Goal: Task Accomplishment & Management: Manage account settings

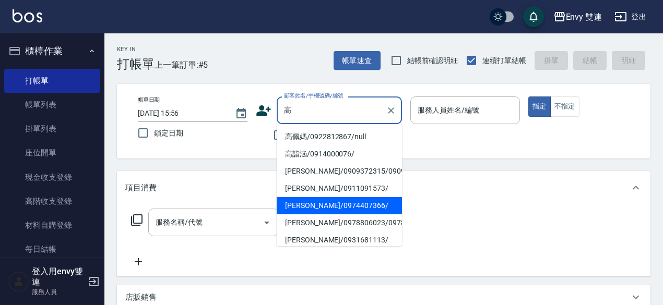
click at [334, 214] on li "[PERSON_NAME]/0974407366/" at bounding box center [339, 205] width 125 height 17
type input "[PERSON_NAME]/0974407366/"
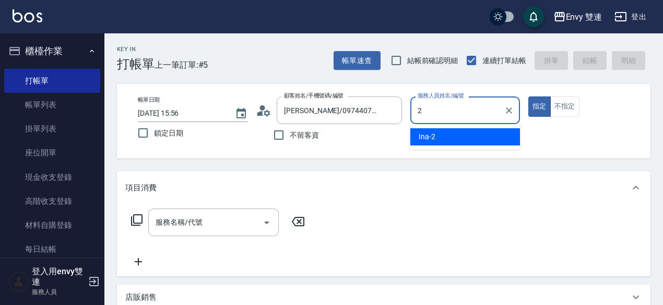
type input "Ina-2"
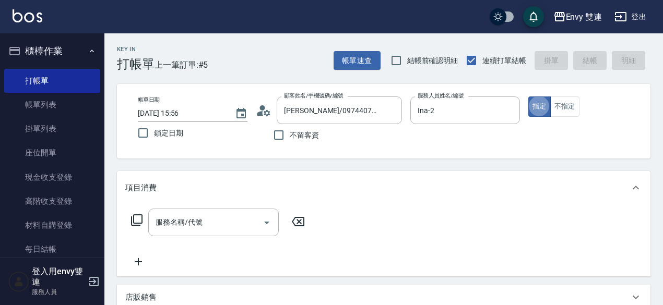
type button "true"
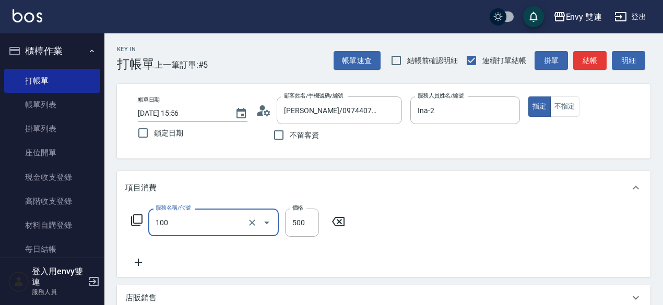
type input "洗＋剪(100)"
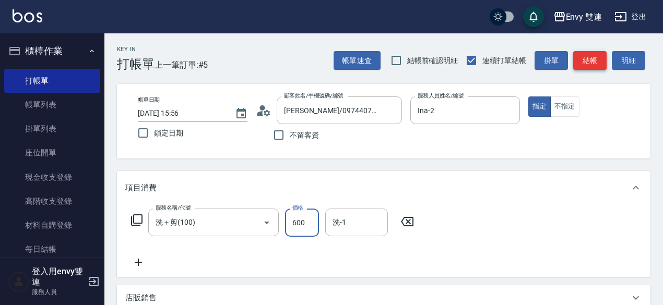
type input "600"
click at [584, 55] on button "結帳" at bounding box center [589, 60] width 33 height 19
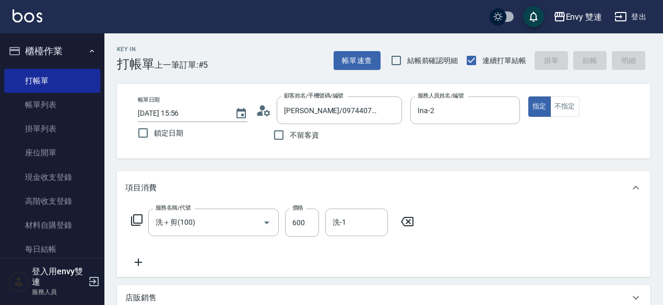
type input "2025/08/24 18:53"
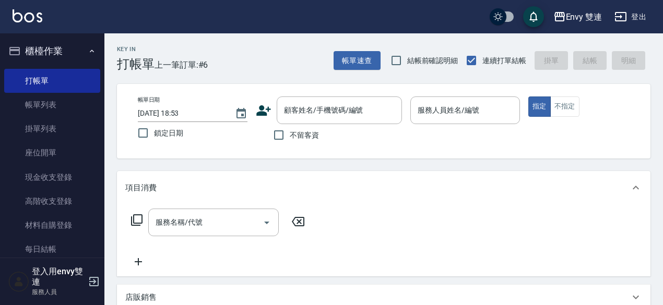
click at [464, 80] on div "Key In 打帳單 上一筆訂單:#6 帳單速查 結帳前確認明細 連續打單結帳 掛單 結帳 明細 帳單日期 2025/08/24 18:53 鎖定日期 顧客姓…" at bounding box center [383, 290] width 558 height 515
click at [460, 76] on div "Key In 打帳單 上一筆訂單:#6 帳單速查 結帳前確認明細 連續打單結帳 掛單 結帳 明細 帳單日期 2025/08/24 18:53 鎖定日期 顧客姓…" at bounding box center [383, 290] width 558 height 515
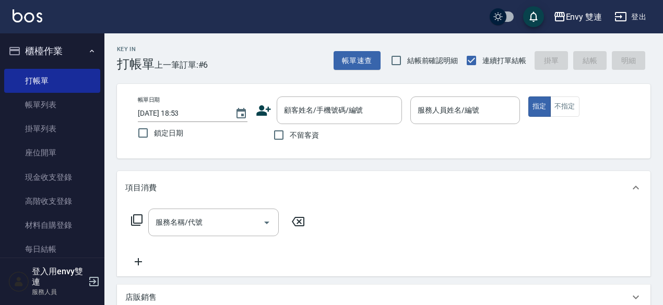
click at [460, 76] on div "Key In 打帳單 上一筆訂單:#6 帳單速查 結帳前確認明細 連續打單結帳 掛單 結帳 明細 帳單日期 2025/08/24 18:53 鎖定日期 顧客姓…" at bounding box center [383, 290] width 558 height 515
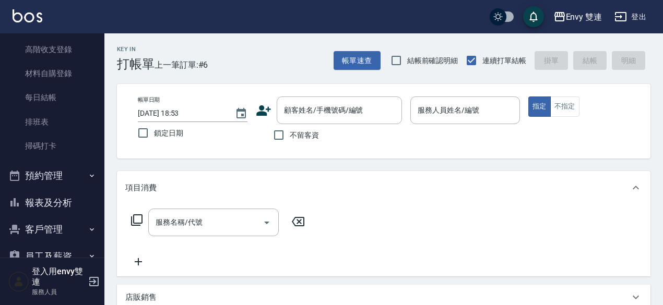
scroll to position [153, 0]
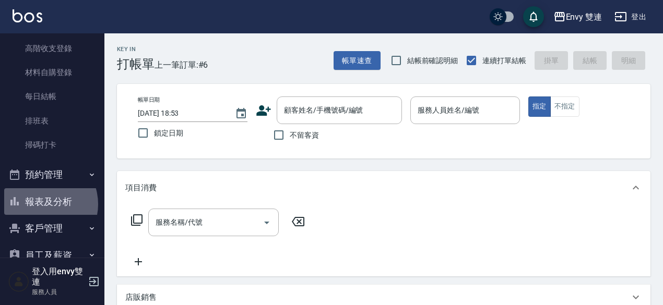
click at [41, 204] on button "報表及分析" at bounding box center [52, 201] width 96 height 27
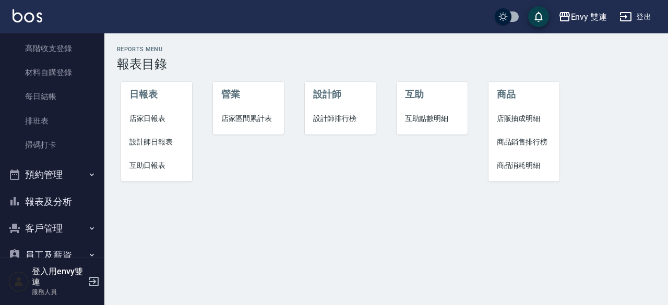
click at [157, 138] on span "設計師日報表" at bounding box center [156, 142] width 55 height 11
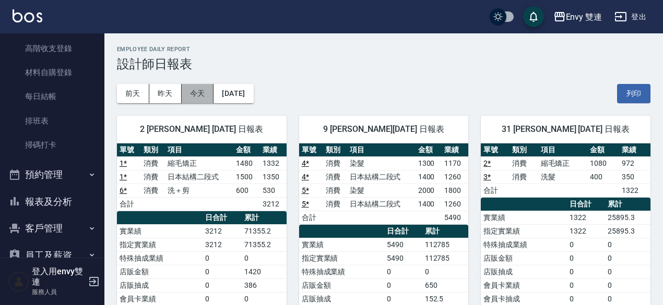
click at [203, 91] on button "今天" at bounding box center [198, 93] width 32 height 19
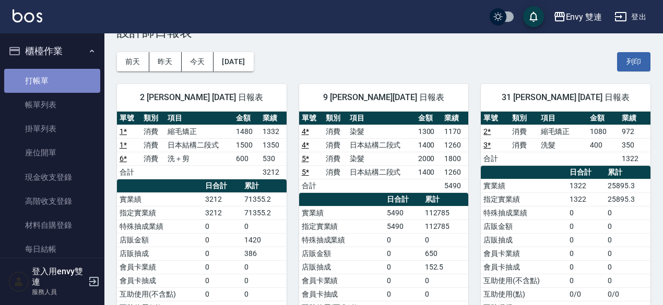
click at [53, 77] on link "打帳單" at bounding box center [52, 81] width 96 height 24
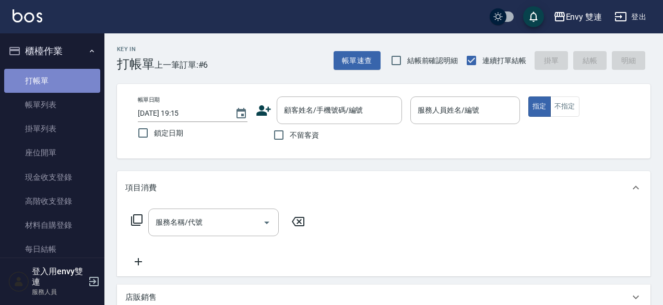
click at [53, 77] on link "打帳單" at bounding box center [52, 81] width 96 height 24
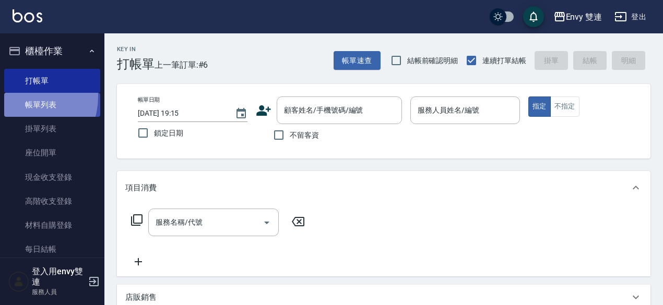
click at [19, 97] on link "帳單列表" at bounding box center [52, 105] width 96 height 24
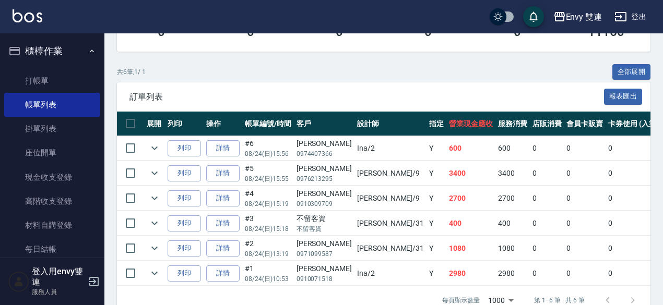
scroll to position [210, 0]
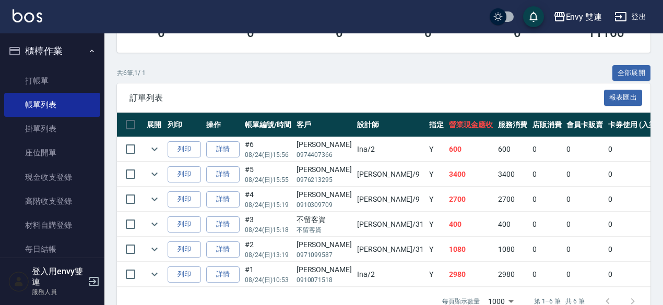
drag, startPoint x: 275, startPoint y: 206, endPoint x: 235, endPoint y: 110, distance: 104.5
click at [235, 110] on div "訂單列表 報表匯出" at bounding box center [383, 97] width 533 height 29
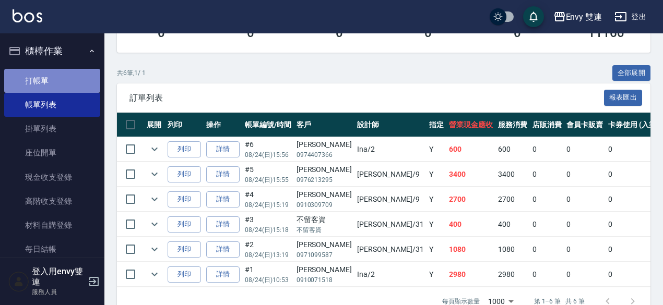
click at [91, 79] on link "打帳單" at bounding box center [52, 81] width 96 height 24
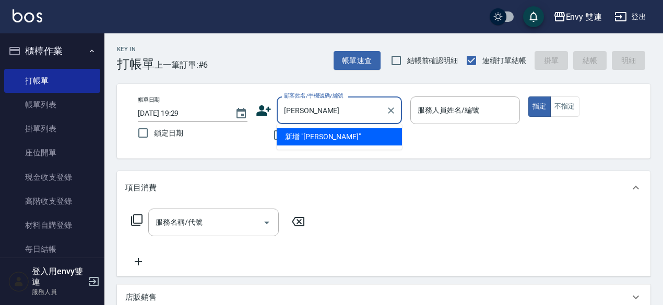
type input "謝"
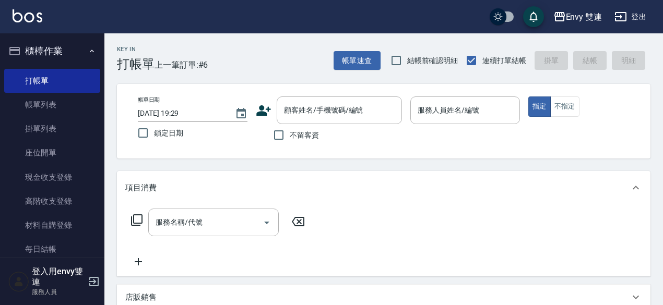
click at [270, 109] on icon at bounding box center [264, 111] width 16 height 16
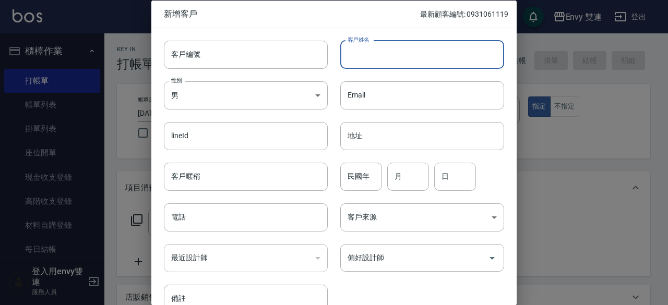
click at [385, 59] on input "客戶姓名" at bounding box center [422, 54] width 164 height 28
type input "謝孟津"
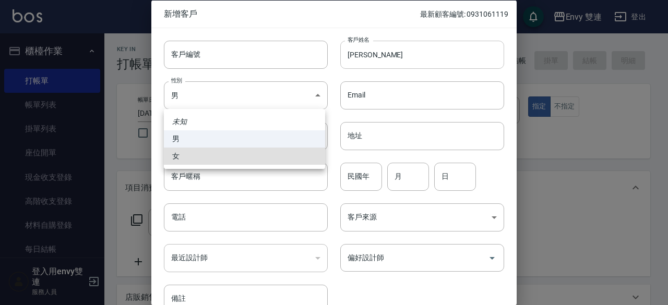
type input "FEMALE"
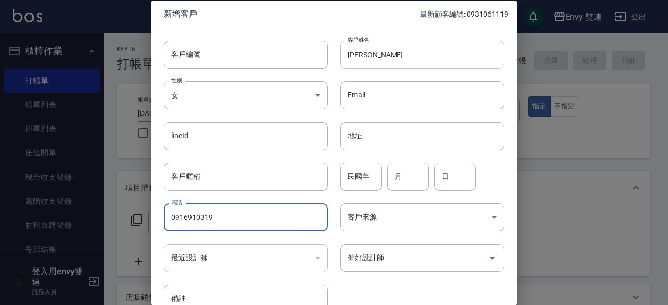
type input "0916910319"
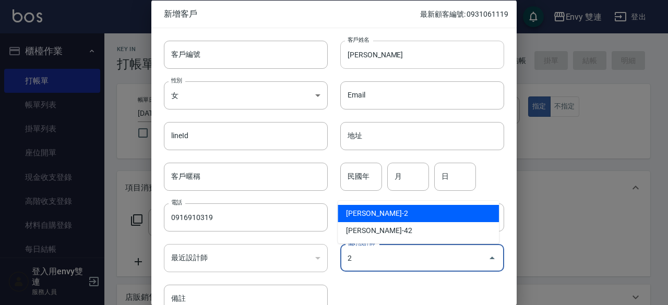
type input "張晏瑜"
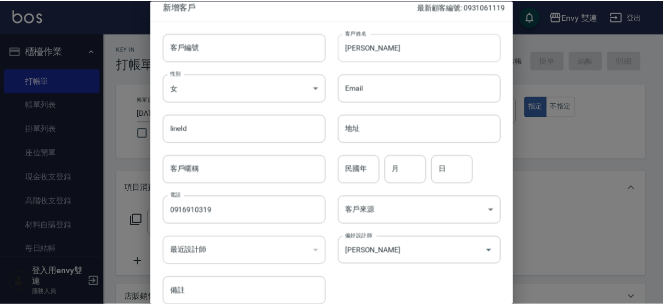
scroll to position [56, 0]
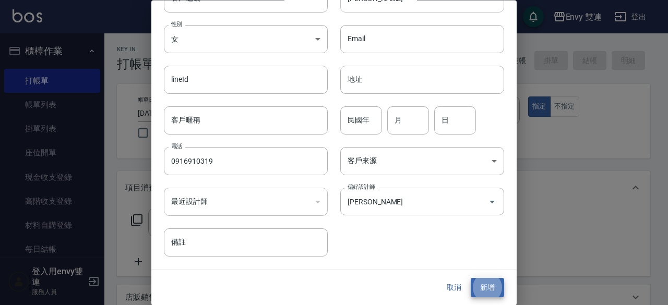
click at [471, 279] on button "新增" at bounding box center [487, 288] width 33 height 19
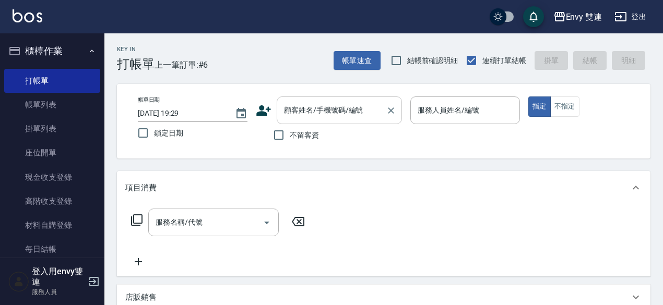
click at [321, 121] on div "顧客姓名/手機號碼/編號" at bounding box center [339, 111] width 125 height 28
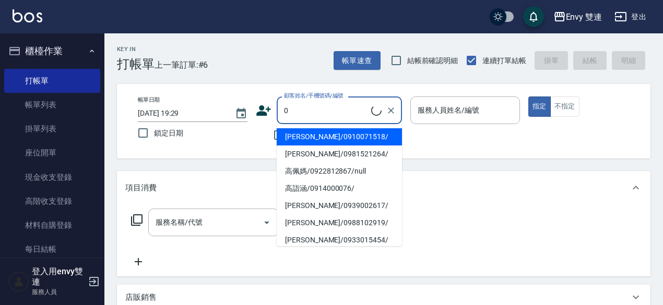
type input "謝孟津/0916910319/"
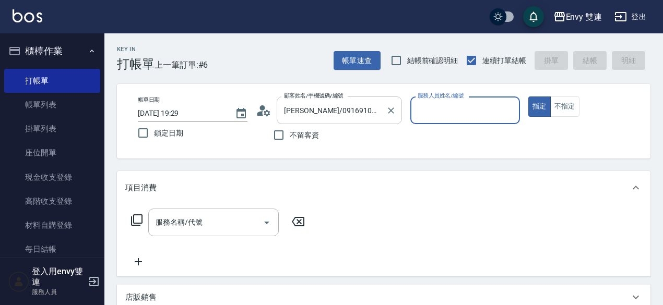
type input "Ina-2"
click at [528, 97] on button "指定" at bounding box center [539, 107] width 22 height 20
type button "true"
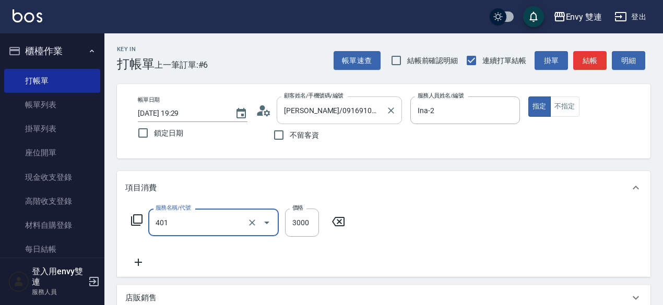
type input "染髮(401)"
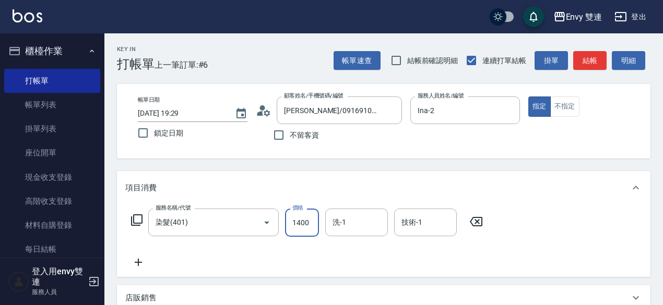
type input "1400"
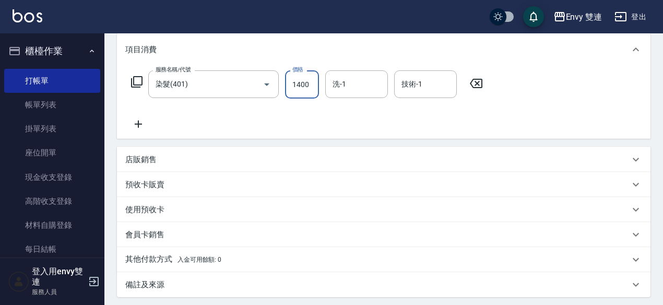
scroll to position [141, 0]
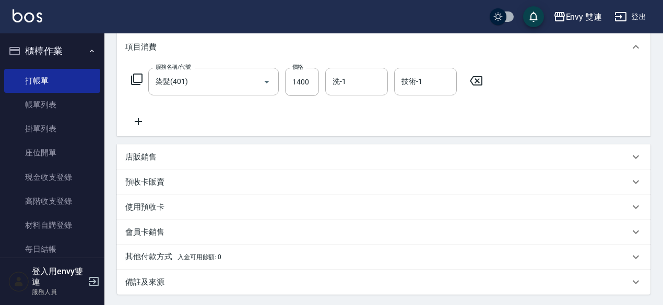
click at [435, 267] on div "其他付款方式 入金可用餘額: 0" at bounding box center [383, 257] width 533 height 25
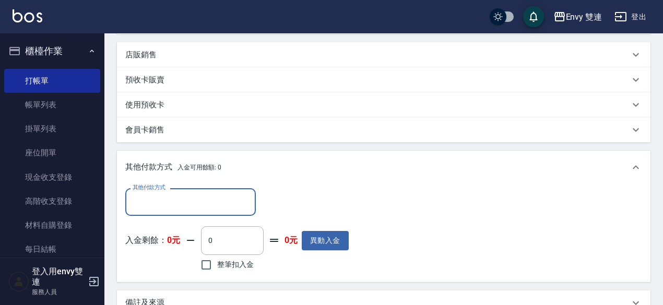
scroll to position [370, 0]
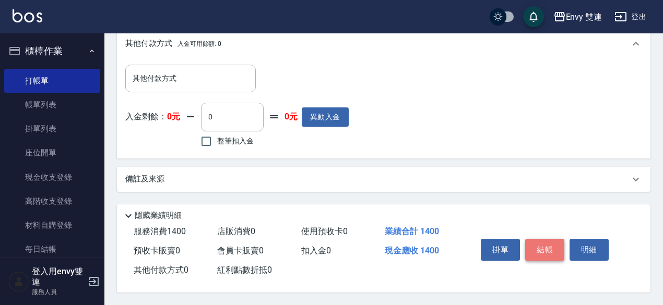
click at [548, 255] on button "結帳" at bounding box center [544, 250] width 39 height 22
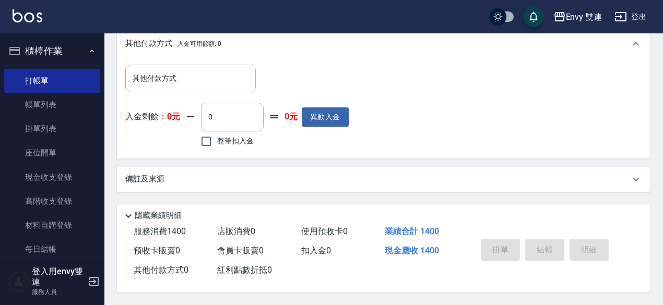
type input "2025/08/24 19:30"
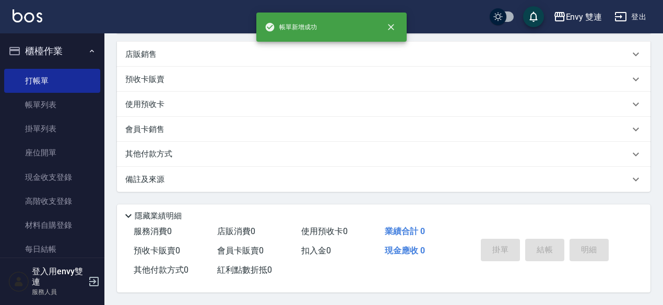
scroll to position [0, 0]
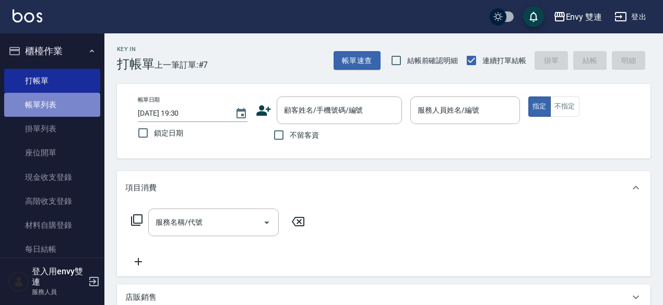
click at [63, 107] on link "帳單列表" at bounding box center [52, 105] width 96 height 24
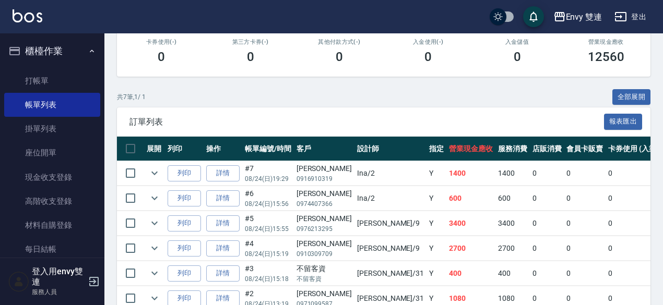
scroll to position [263, 0]
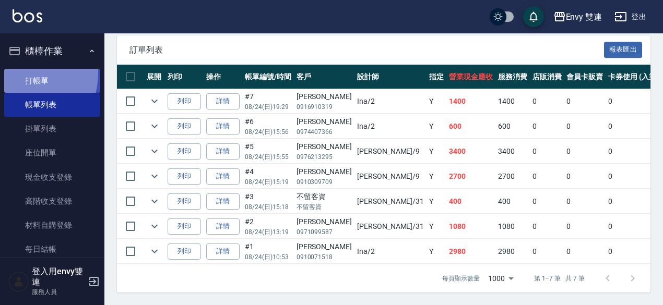
click at [18, 73] on link "打帳單" at bounding box center [52, 81] width 96 height 24
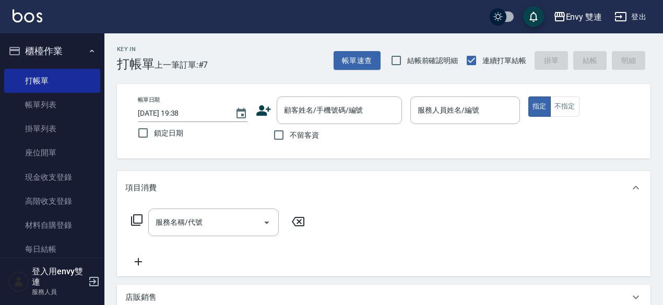
click at [302, 133] on span "不留客資" at bounding box center [304, 135] width 29 height 11
click at [290, 133] on input "不留客資" at bounding box center [279, 135] width 22 height 22
checkbox input "true"
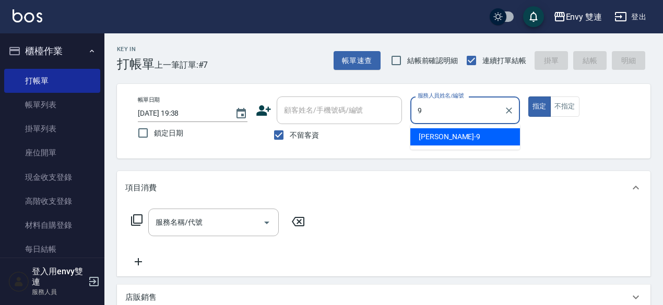
type input "Zoe-9"
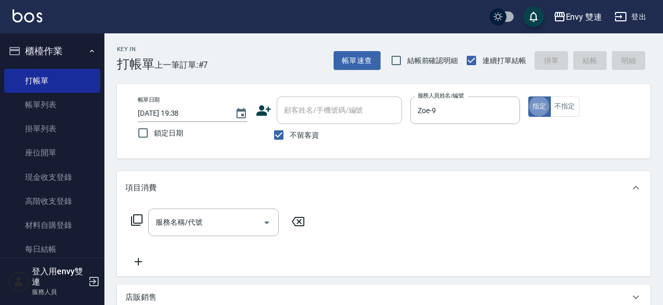
type button "true"
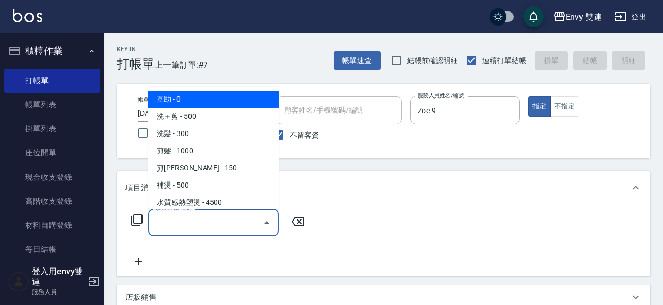
click at [177, 230] on input "服務名稱/代號" at bounding box center [205, 222] width 105 height 18
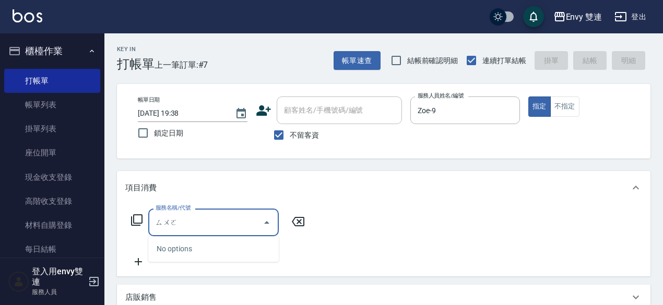
type input "縮"
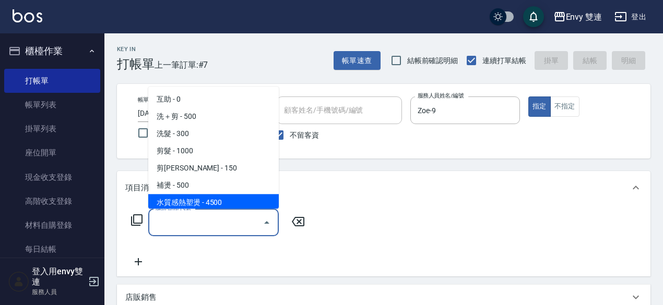
scroll to position [105, 0]
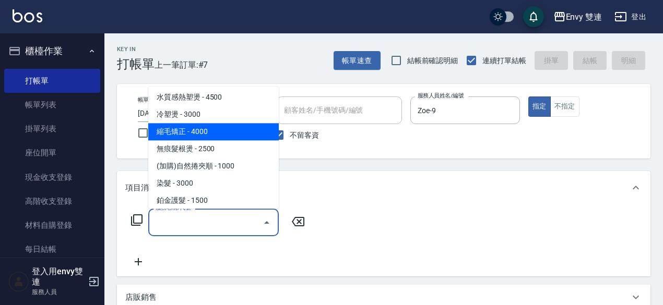
click at [183, 138] on span "縮毛矯正 - 4000" at bounding box center [213, 131] width 130 height 17
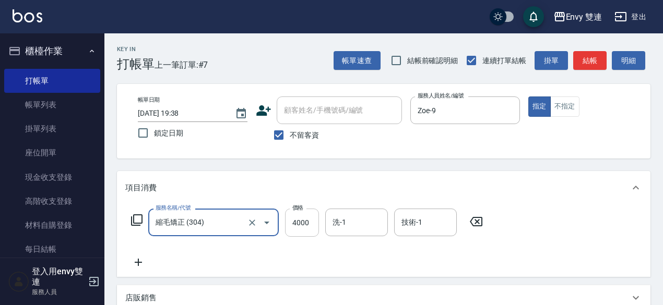
type input "縮毛矯正 (304)"
click at [288, 228] on input "4000" at bounding box center [302, 223] width 34 height 28
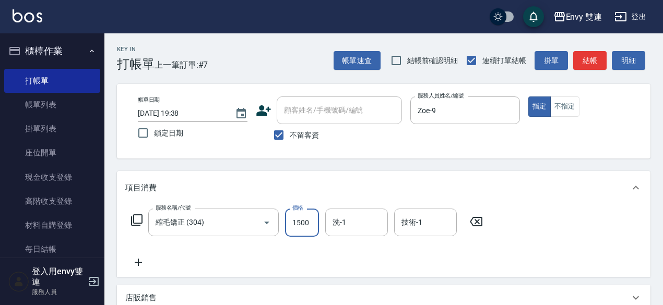
scroll to position [222, 0]
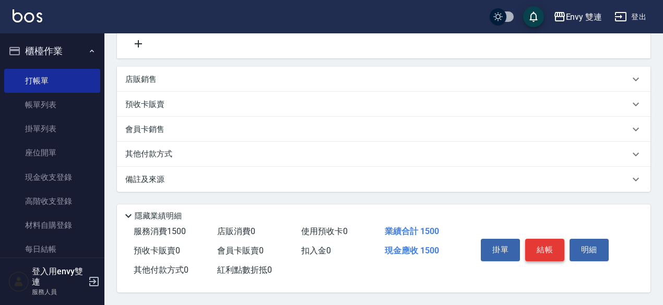
type input "1500"
click at [533, 247] on button "結帳" at bounding box center [544, 250] width 39 height 22
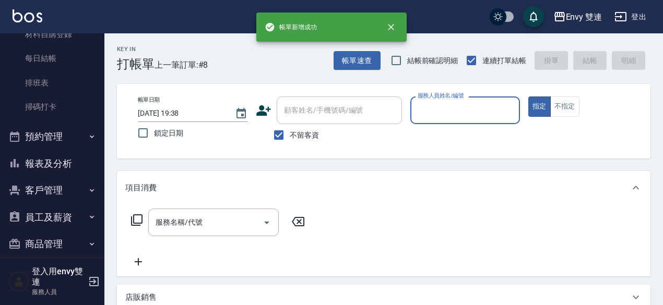
scroll to position [193, 0]
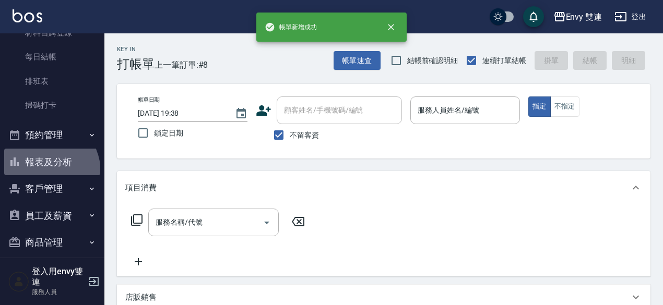
click at [40, 172] on button "報表及分析" at bounding box center [52, 162] width 96 height 27
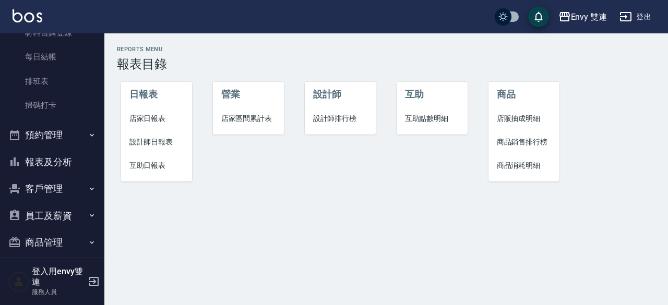
click at [150, 146] on span "設計師日報表" at bounding box center [156, 142] width 55 height 11
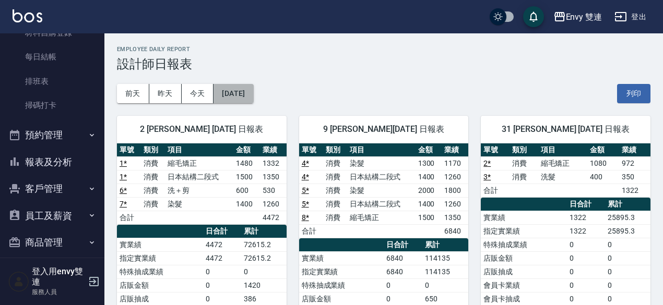
click at [235, 101] on button "[DATE]" at bounding box center [233, 93] width 40 height 19
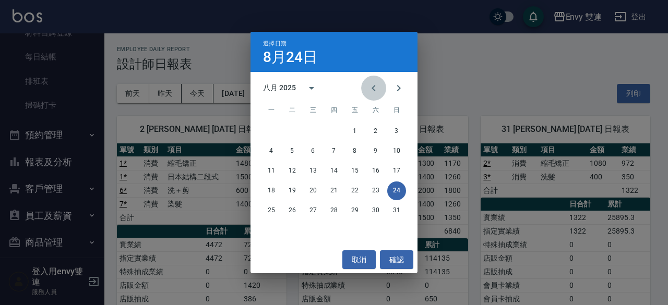
click at [375, 81] on button "Previous month" at bounding box center [373, 88] width 25 height 25
click at [327, 192] on button "24" at bounding box center [334, 191] width 19 height 19
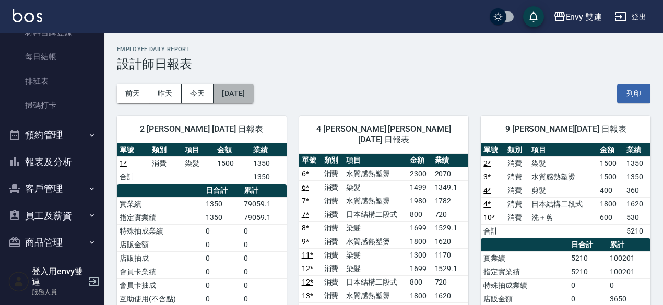
click at [246, 89] on button "[DATE]" at bounding box center [233, 93] width 40 height 19
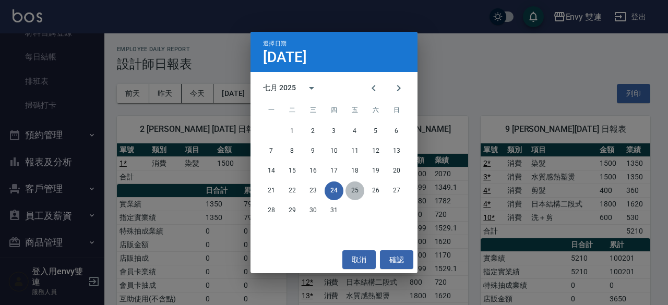
click at [356, 186] on button "25" at bounding box center [354, 191] width 19 height 19
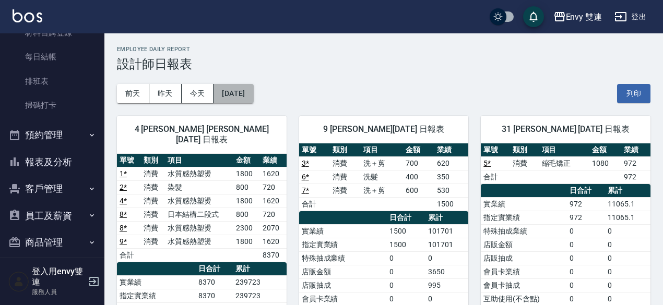
click at [253, 89] on button "[DATE]" at bounding box center [233, 93] width 40 height 19
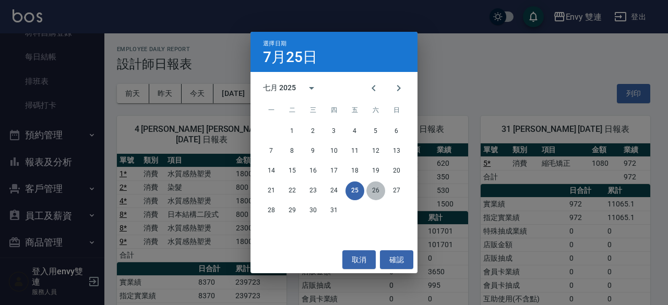
click at [374, 185] on button "26" at bounding box center [375, 191] width 19 height 19
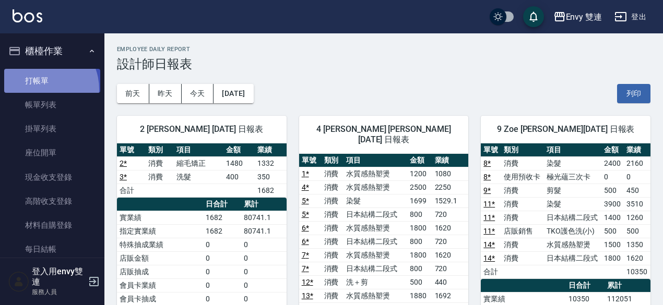
click at [39, 89] on link "打帳單" at bounding box center [52, 81] width 96 height 24
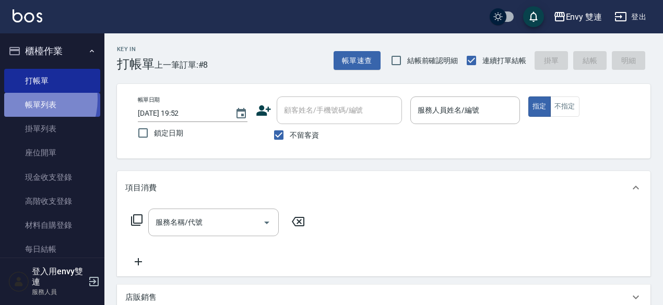
drag, startPoint x: 41, startPoint y: 93, endPoint x: 27, endPoint y: 101, distance: 15.9
click at [27, 101] on link "帳單列表" at bounding box center [52, 105] width 96 height 24
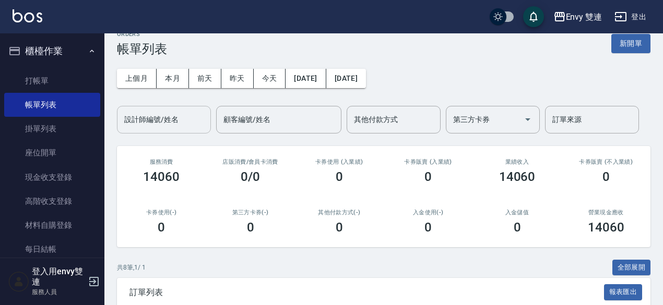
scroll to position [12, 0]
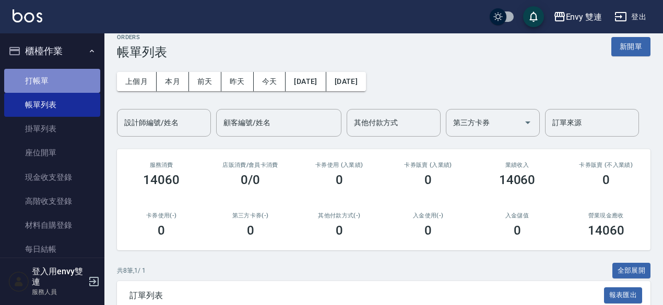
click at [64, 75] on link "打帳單" at bounding box center [52, 81] width 96 height 24
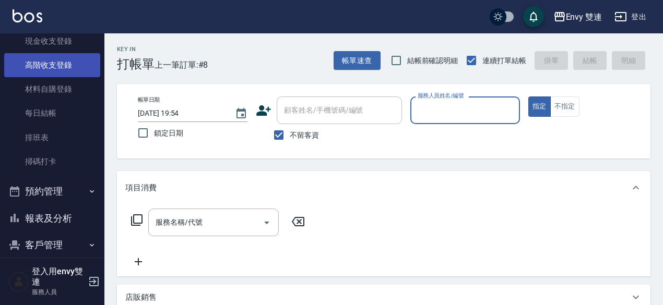
scroll to position [137, 0]
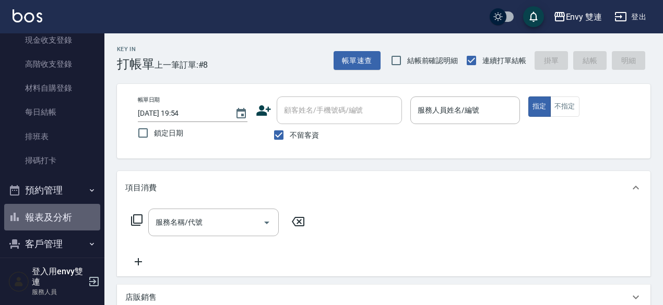
click at [68, 218] on button "報表及分析" at bounding box center [52, 217] width 96 height 27
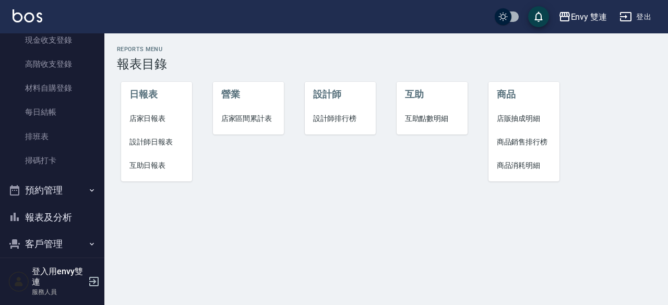
click at [159, 122] on span "店家日報表" at bounding box center [156, 118] width 55 height 11
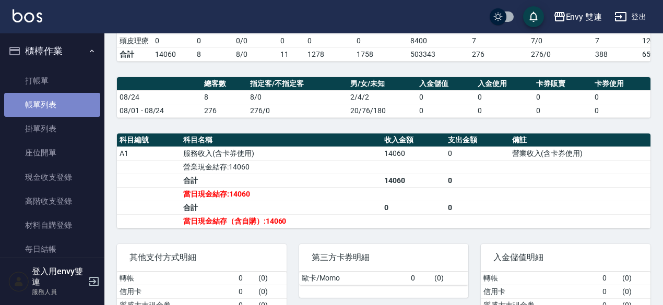
click at [70, 100] on link "帳單列表" at bounding box center [52, 105] width 96 height 24
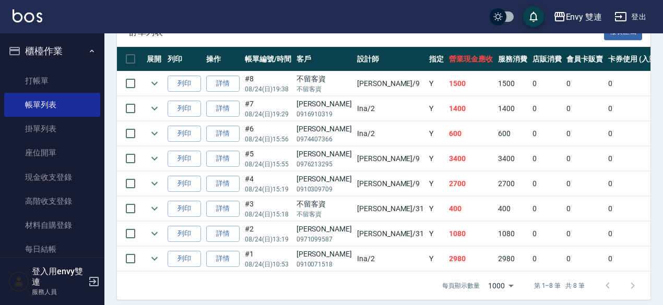
scroll to position [287, 0]
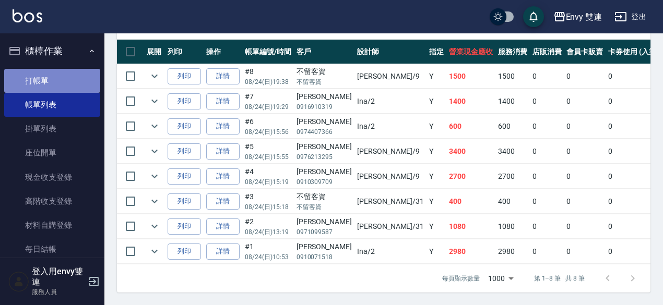
click at [54, 80] on link "打帳單" at bounding box center [52, 81] width 96 height 24
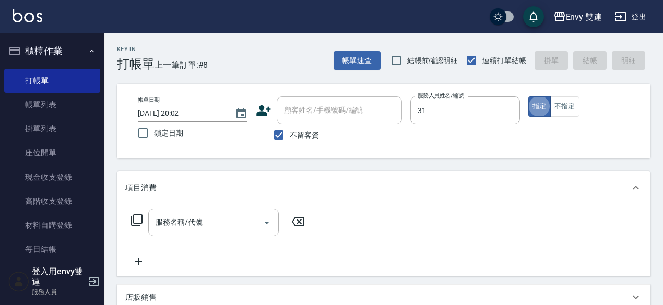
type input "Lina-31"
type button "true"
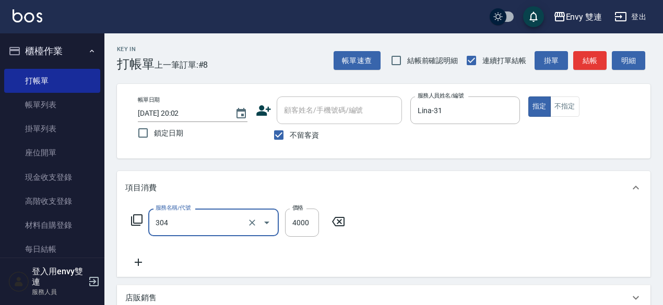
type input "縮毛矯正 (304)"
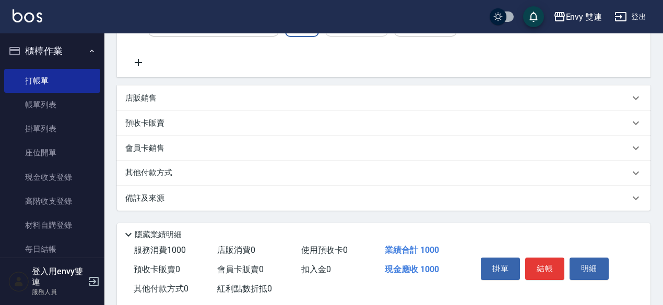
scroll to position [222, 0]
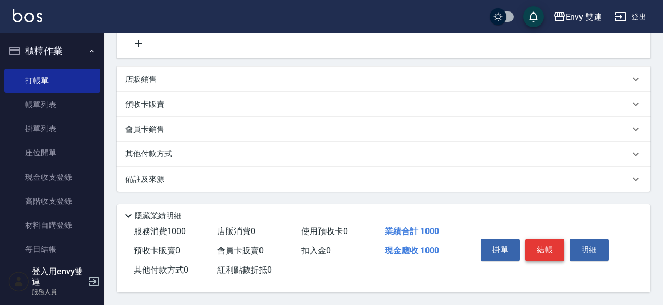
type input "1000"
click at [547, 249] on button "結帳" at bounding box center [544, 250] width 39 height 22
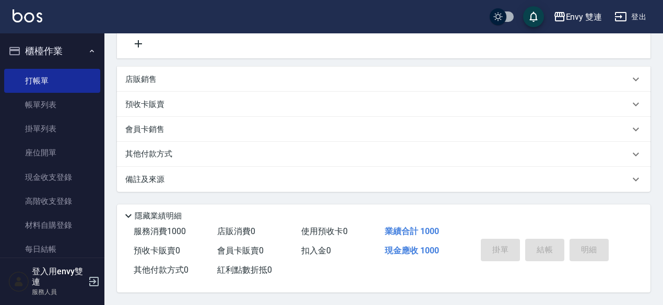
type input "2025/08/24 20:03"
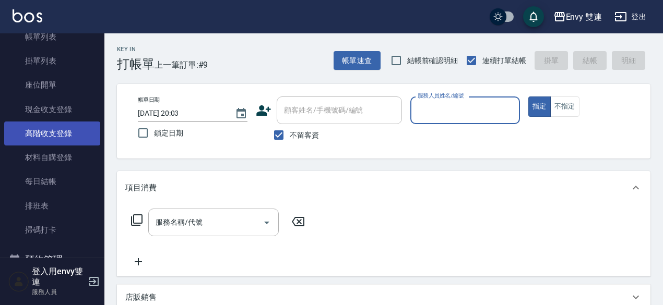
scroll to position [70, 0]
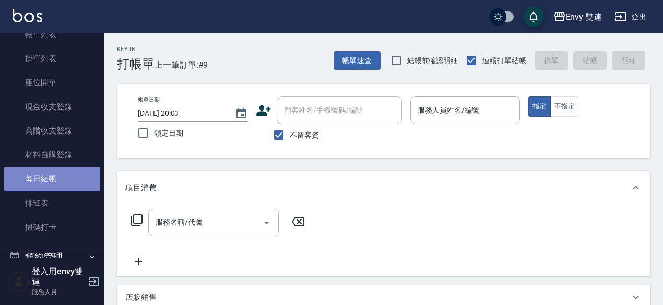
click at [61, 175] on link "每日結帳" at bounding box center [52, 179] width 96 height 24
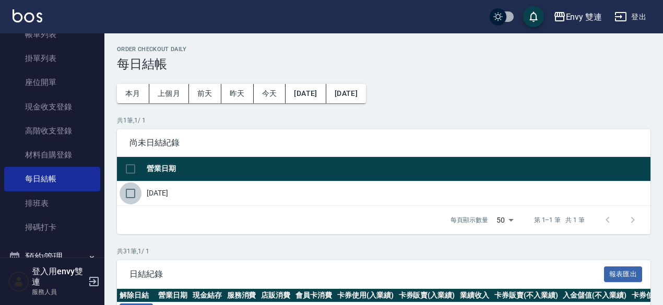
click at [135, 190] on input "checkbox" at bounding box center [130, 194] width 22 height 22
checkbox input "true"
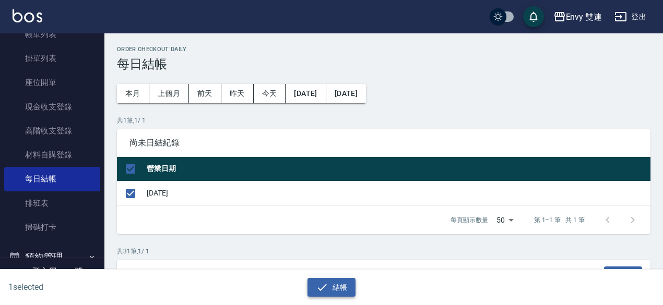
click at [335, 283] on button "結帳" at bounding box center [331, 287] width 49 height 19
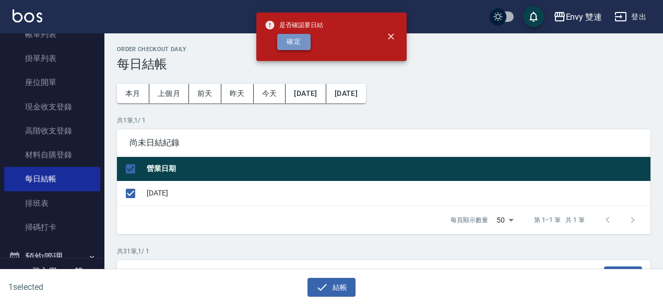
click at [292, 38] on button "確定" at bounding box center [293, 42] width 33 height 16
checkbox input "false"
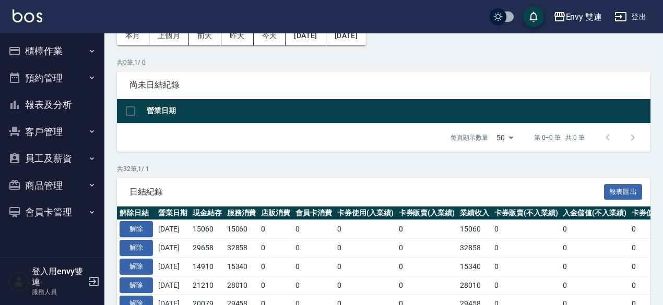
scroll to position [58, 0]
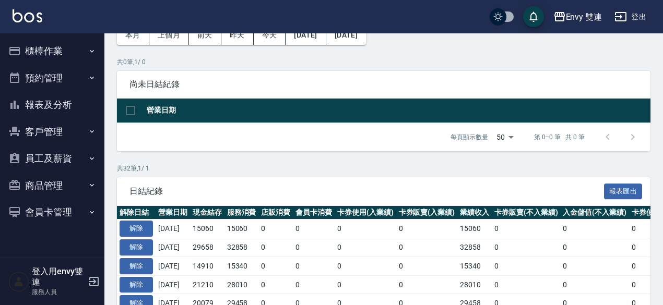
click at [286, 148] on div "每頁顯示數量 50 50 第 0–0 筆 共 0 筆" at bounding box center [383, 137] width 533 height 28
click at [137, 222] on button "解除" at bounding box center [135, 229] width 33 height 16
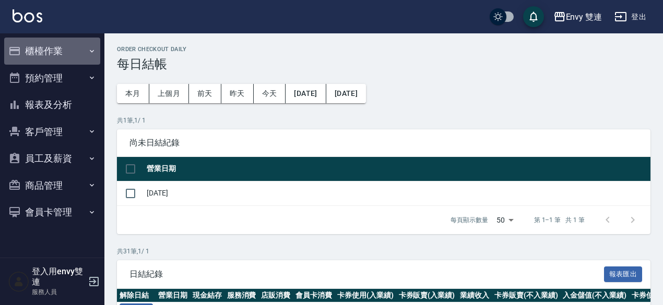
click at [65, 55] on button "櫃檯作業" at bounding box center [52, 51] width 96 height 27
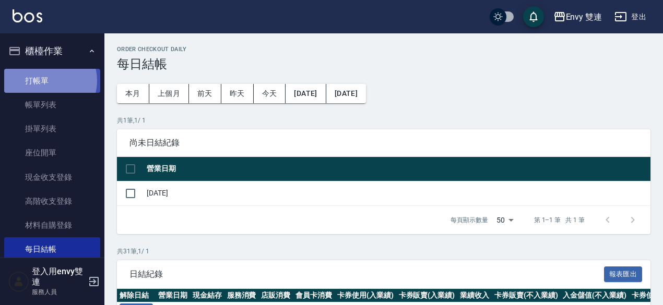
click at [45, 80] on link "打帳單" at bounding box center [52, 81] width 96 height 24
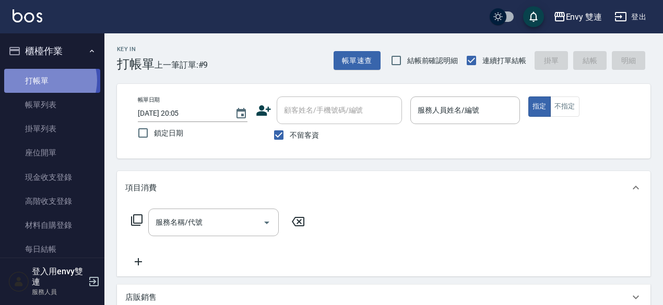
click at [45, 80] on link "打帳單" at bounding box center [52, 81] width 96 height 24
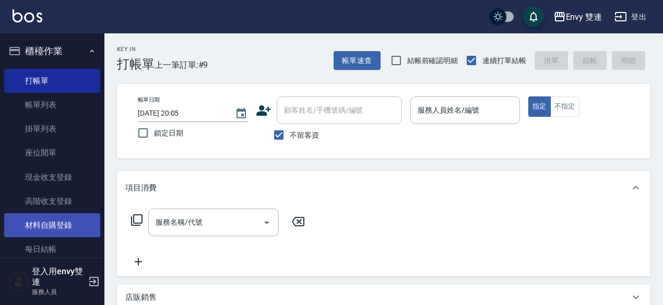
scroll to position [25, 0]
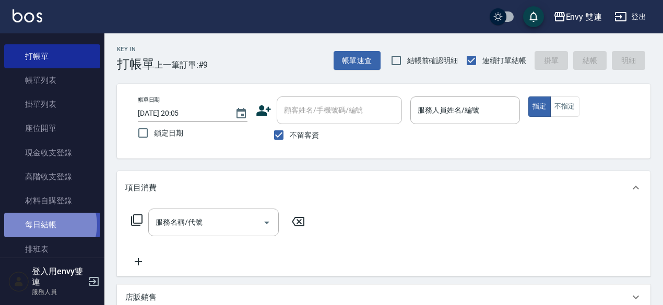
click at [47, 225] on link "每日結帳" at bounding box center [52, 225] width 96 height 24
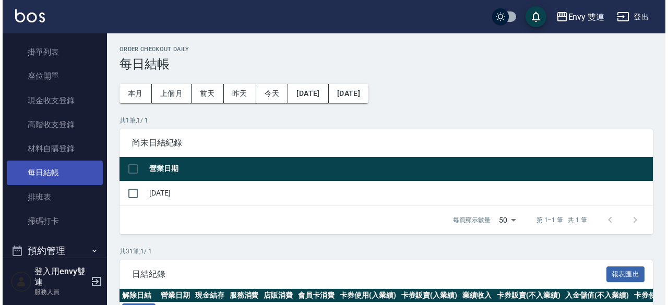
scroll to position [82, 0]
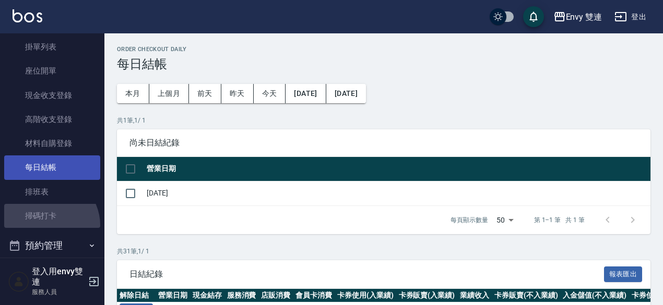
click at [47, 225] on link "掃碼打卡" at bounding box center [52, 216] width 96 height 24
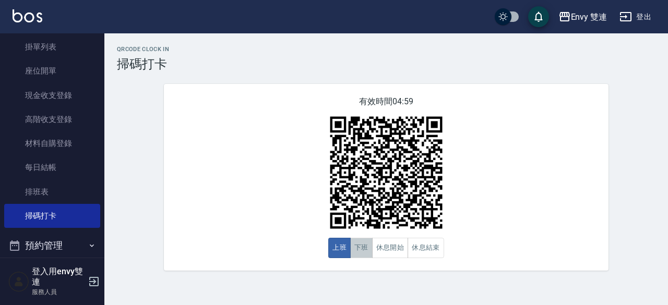
click at [362, 243] on button "下班" at bounding box center [361, 248] width 22 height 20
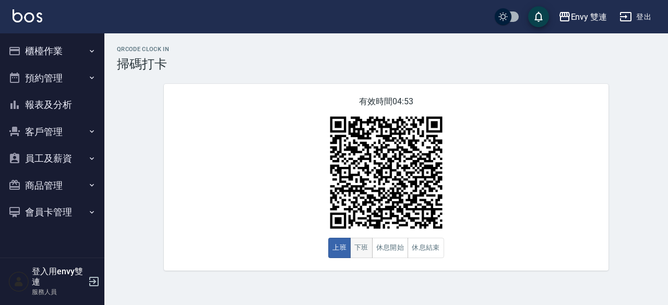
click at [357, 247] on button "下班" at bounding box center [361, 248] width 22 height 20
